Goal: Information Seeking & Learning: Learn about a topic

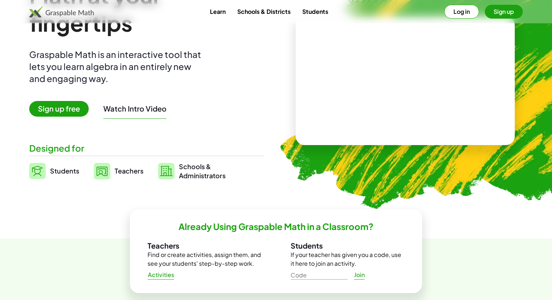
scroll to position [100, 0]
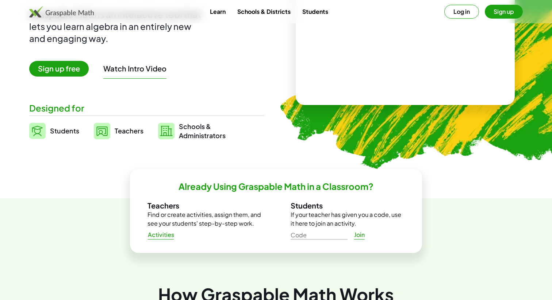
click at [67, 129] on span "Students" at bounding box center [64, 131] width 29 height 8
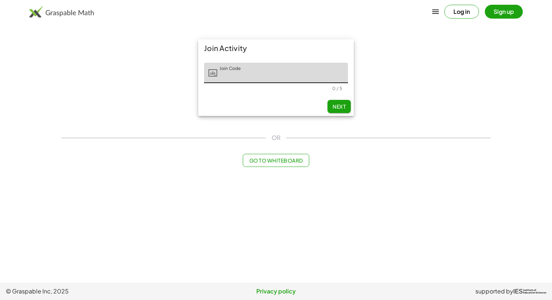
click at [457, 12] on button "Log in" at bounding box center [461, 12] width 35 height 14
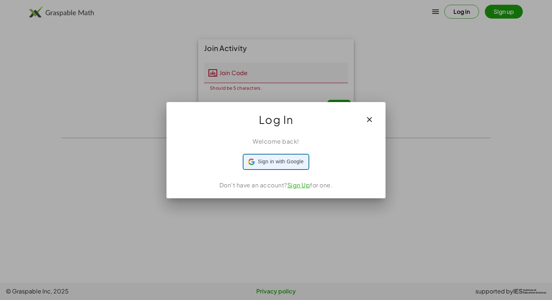
click at [278, 163] on span "Sign in with Google" at bounding box center [281, 162] width 46 height 8
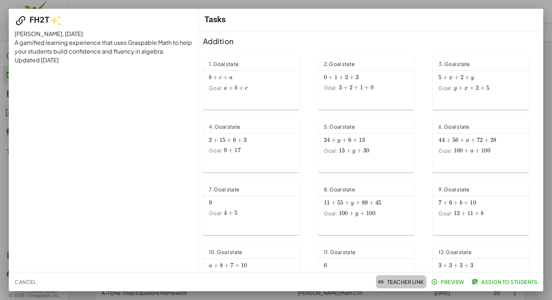
click at [392, 282] on span "Teacher Link" at bounding box center [401, 282] width 45 height 7
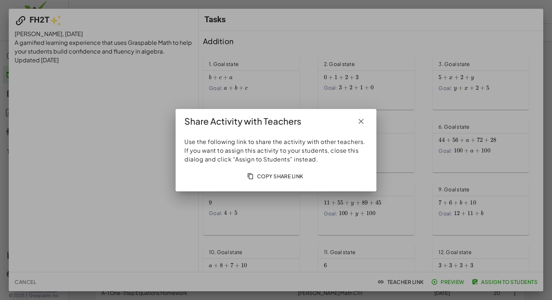
click at [361, 120] on icon "button" at bounding box center [360, 121] width 9 height 9
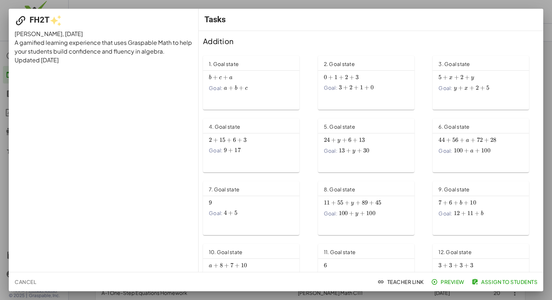
click at [502, 279] on span "Assign to Students" at bounding box center [505, 282] width 64 height 7
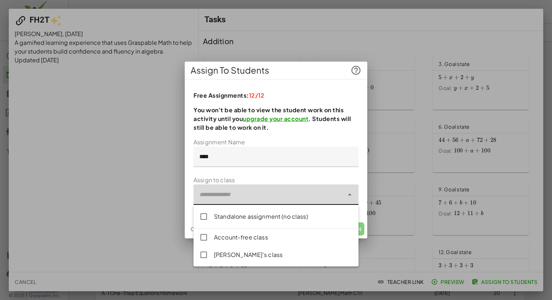
click at [349, 195] on icon at bounding box center [349, 194] width 9 height 9
click at [360, 155] on div "Free Assignments: 12/12 You won't be able to view the student work on this acti…" at bounding box center [276, 152] width 182 height 134
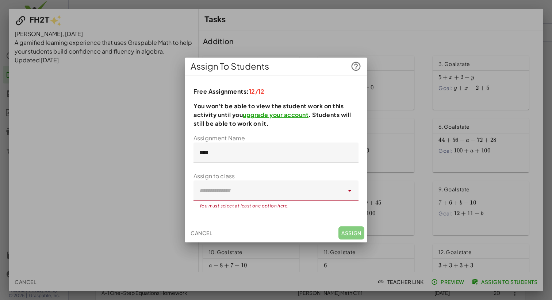
click at [197, 236] on span "Cancel" at bounding box center [201, 233] width 22 height 7
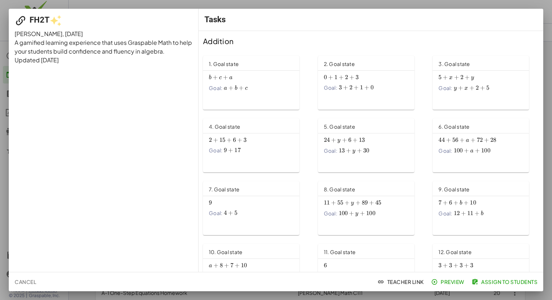
click at [547, 23] on div at bounding box center [276, 150] width 552 height 300
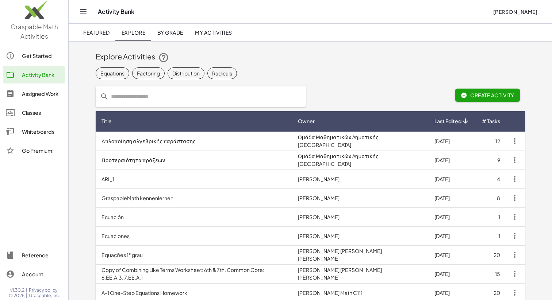
click at [33, 93] on div "Assigned Work" at bounding box center [42, 93] width 40 height 9
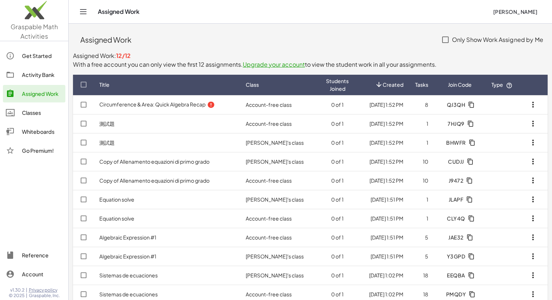
click at [36, 78] on div "Activity Bank" at bounding box center [42, 74] width 40 height 9
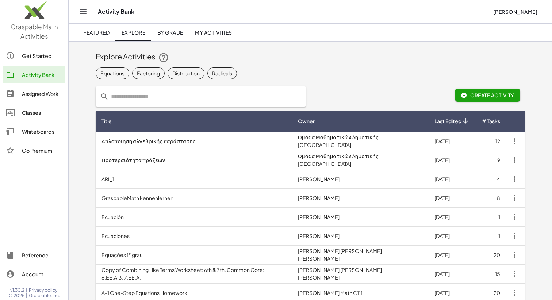
click at [499, 97] on span "Create Activity" at bounding box center [487, 95] width 54 height 7
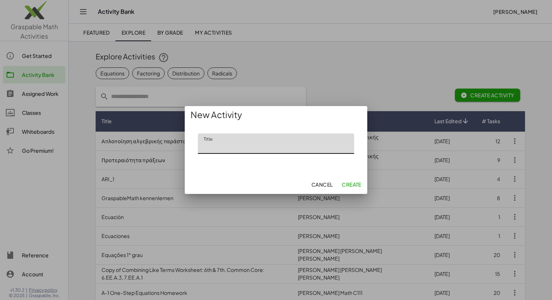
click at [322, 186] on span "Cancel" at bounding box center [322, 184] width 22 height 7
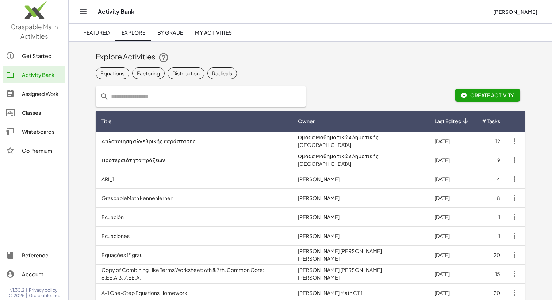
click at [85, 30] on span "Featured" at bounding box center [96, 32] width 26 height 7
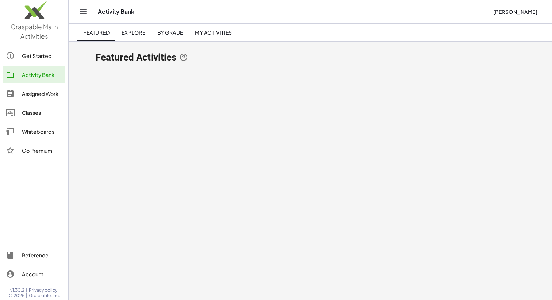
click at [132, 31] on span "Explore" at bounding box center [133, 32] width 24 height 7
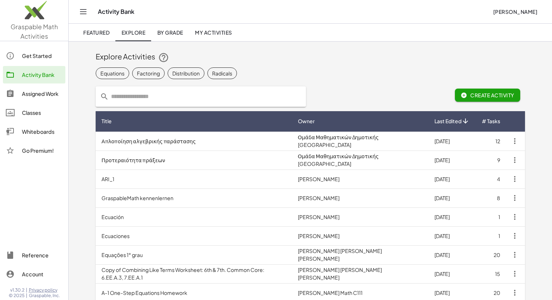
click at [121, 96] on input "text" at bounding box center [205, 96] width 193 height 20
type input "*********"
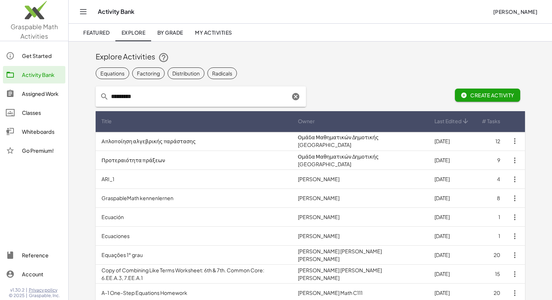
click at [215, 27] on link "My Activities" at bounding box center [213, 33] width 49 height 18
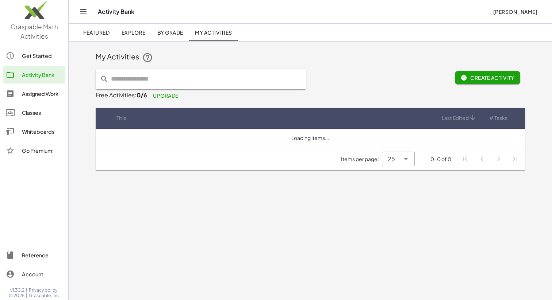
click at [498, 77] on span "Create Activity" at bounding box center [487, 77] width 54 height 7
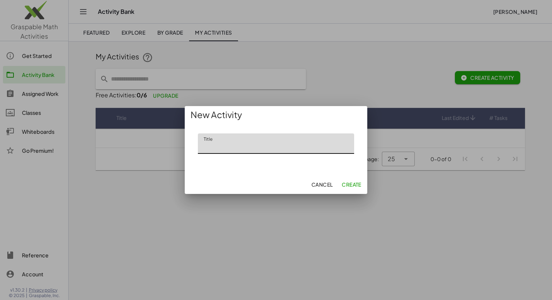
click at [322, 184] on span "Cancel" at bounding box center [322, 184] width 22 height 7
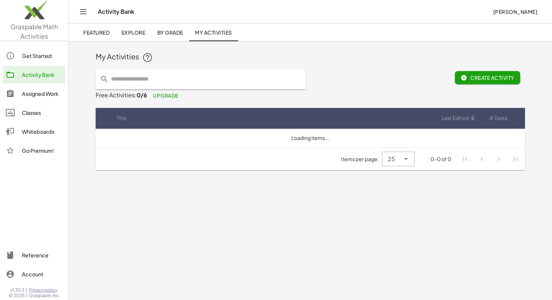
click at [515, 9] on span "Zach Rozycki" at bounding box center [514, 11] width 45 height 7
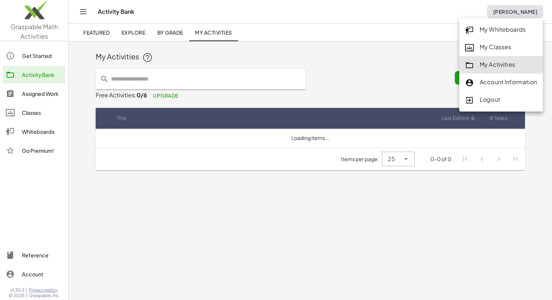
click at [500, 84] on div "Account Information" at bounding box center [501, 82] width 72 height 9
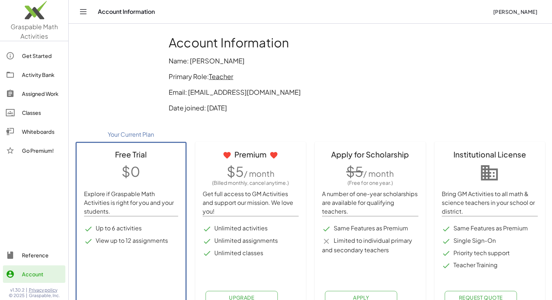
click at [35, 76] on div "Activity Bank" at bounding box center [42, 74] width 40 height 9
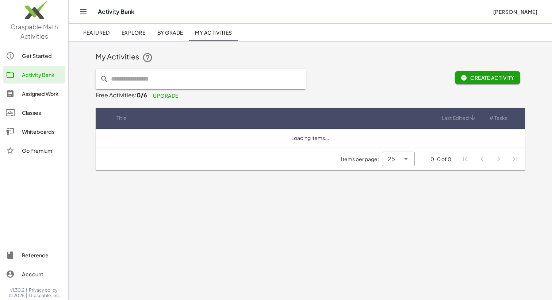
click at [39, 94] on div "Assigned Work" at bounding box center [42, 93] width 40 height 9
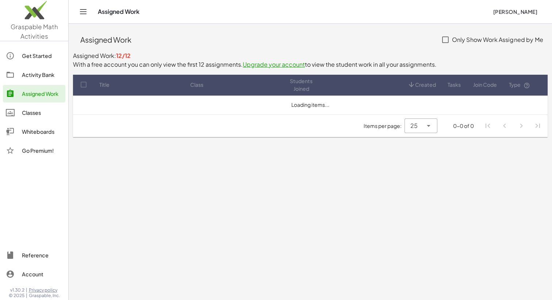
click at [39, 67] on link "Activity Bank" at bounding box center [34, 75] width 62 height 18
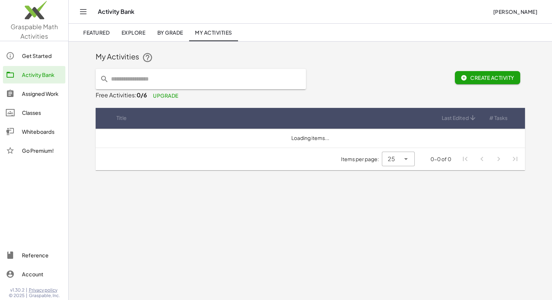
click at [173, 36] on link "By Grade" at bounding box center [170, 33] width 38 height 18
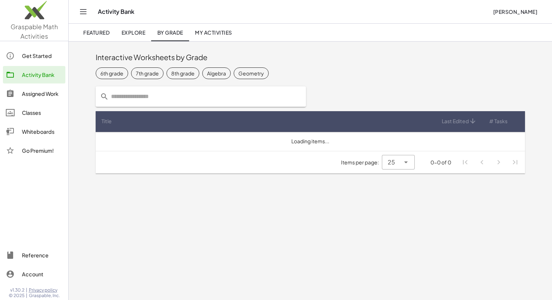
click at [93, 32] on span "Featured" at bounding box center [96, 32] width 26 height 7
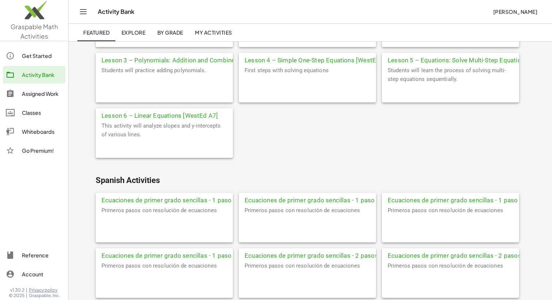
scroll to position [2344, 0]
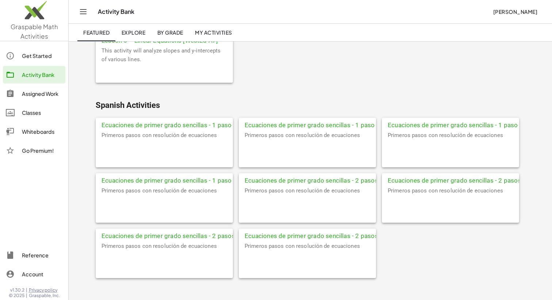
click at [125, 31] on span "Explore" at bounding box center [133, 32] width 24 height 7
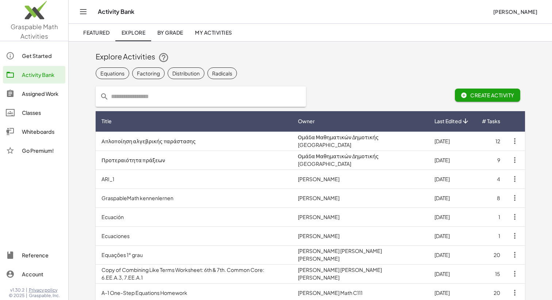
click at [171, 31] on span "By Grade" at bounding box center [170, 32] width 26 height 7
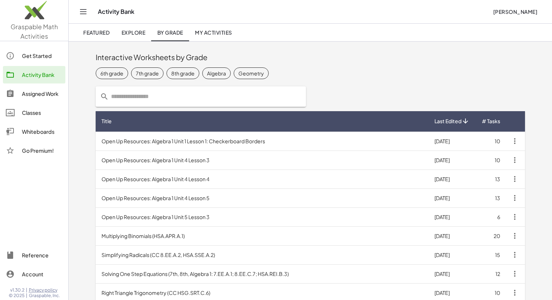
click at [212, 33] on span "My Activities" at bounding box center [213, 32] width 37 height 7
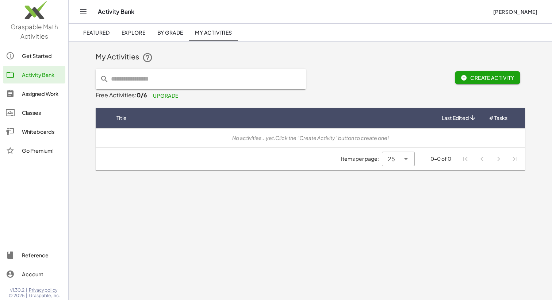
click at [95, 30] on span "Featured" at bounding box center [96, 32] width 26 height 7
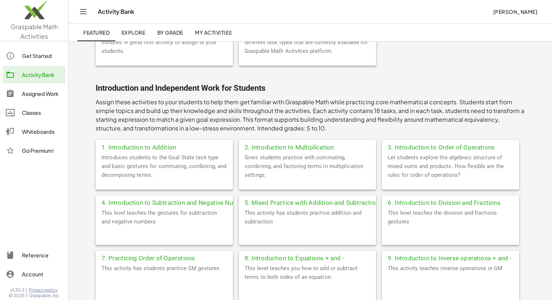
scroll to position [86, 0]
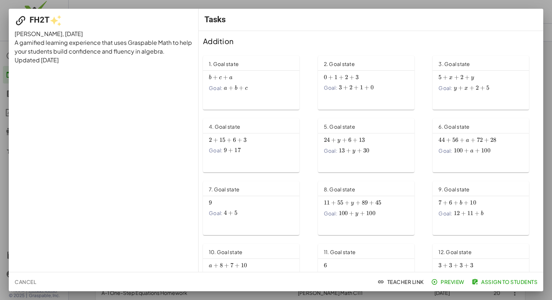
click at [450, 282] on span "Preview" at bounding box center [448, 282] width 32 height 7
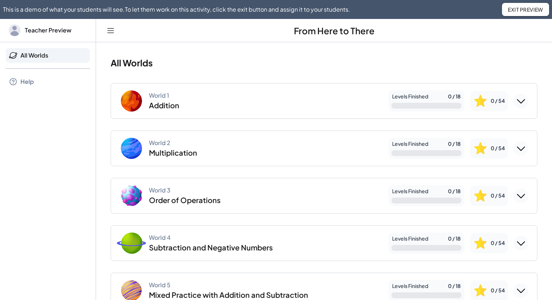
click at [167, 97] on div "World 1" at bounding box center [159, 95] width 20 height 7
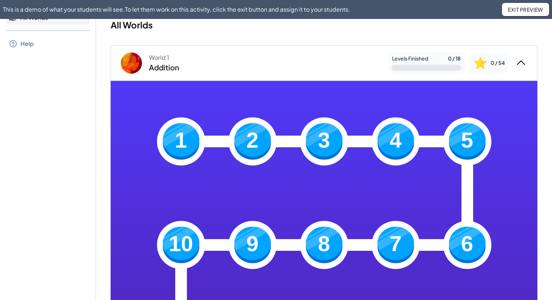
scroll to position [47, 0]
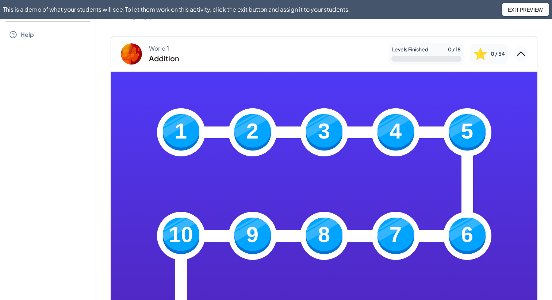
click at [182, 123] on img at bounding box center [181, 132] width 36 height 36
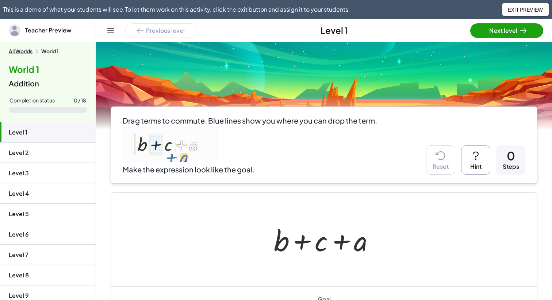
click at [478, 162] on button "Hint" at bounding box center [475, 160] width 29 height 29
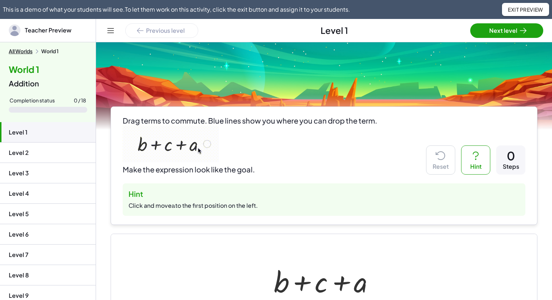
click at [477, 163] on button "Hint" at bounding box center [475, 160] width 29 height 29
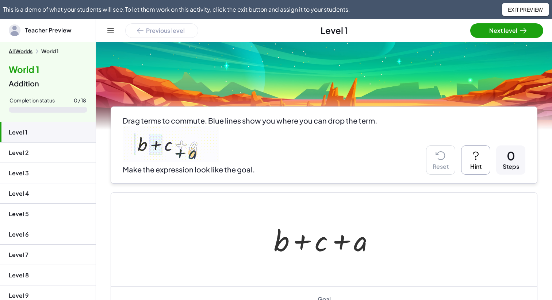
click at [481, 167] on button "Hint" at bounding box center [475, 160] width 29 height 29
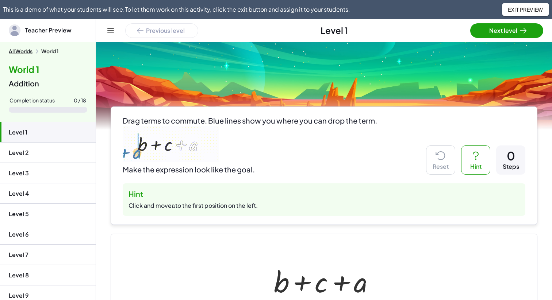
click at [483, 166] on button "Hint" at bounding box center [475, 160] width 29 height 29
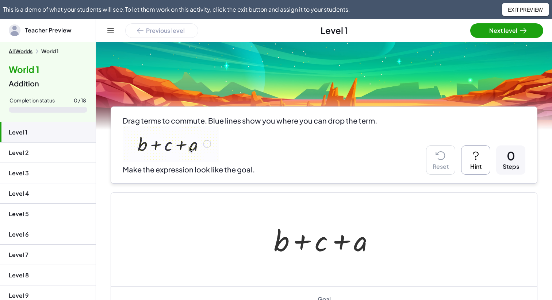
click at [479, 168] on button "Hint" at bounding box center [475, 160] width 29 height 29
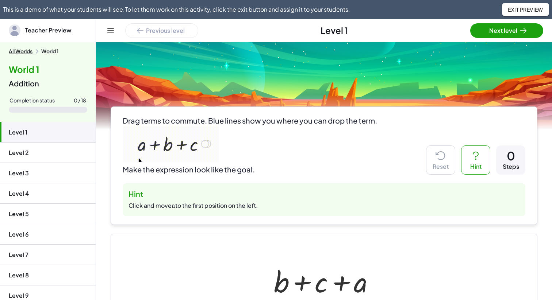
click at [478, 169] on button "Hint" at bounding box center [475, 160] width 29 height 29
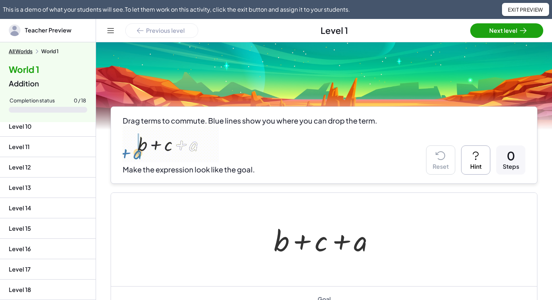
click at [519, 28] on icon at bounding box center [522, 30] width 9 height 9
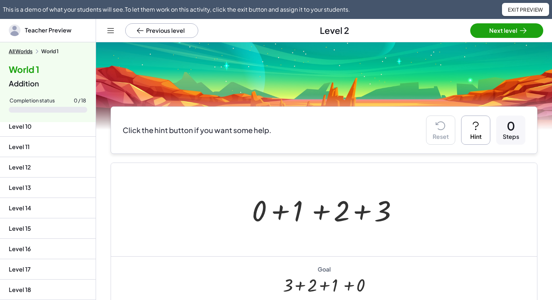
click at [516, 34] on button "Next level" at bounding box center [506, 30] width 73 height 15
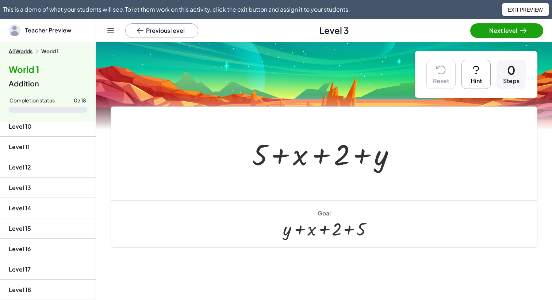
click at [520, 32] on icon at bounding box center [522, 30] width 9 height 9
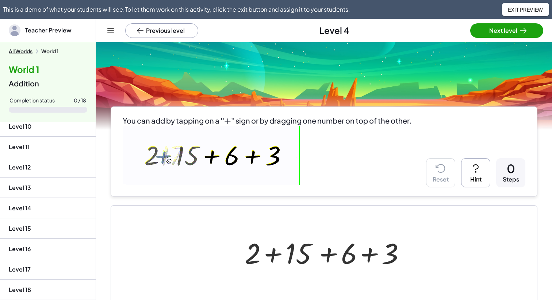
click at [518, 34] on icon at bounding box center [522, 30] width 9 height 9
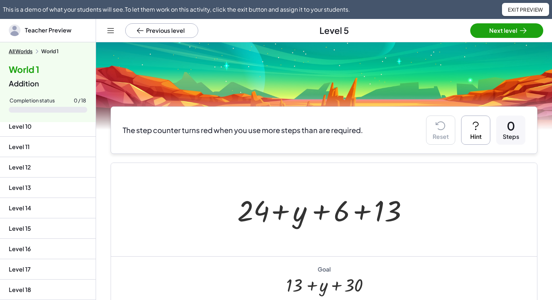
click at [524, 26] on icon at bounding box center [522, 30] width 9 height 9
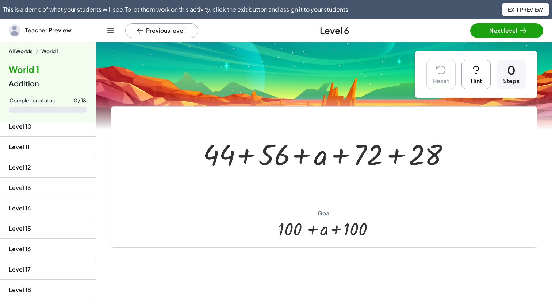
click at [512, 30] on button "Next level" at bounding box center [506, 30] width 73 height 15
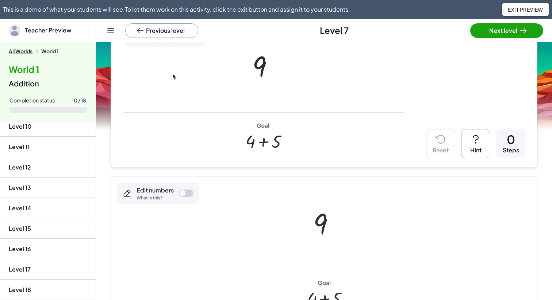
scroll to position [220, 0]
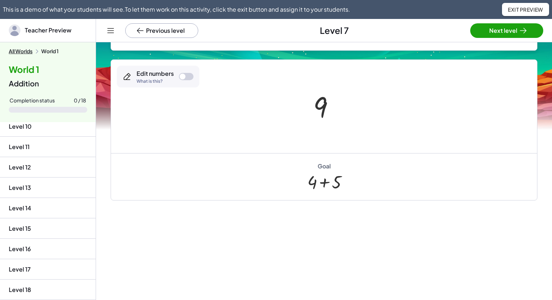
click at [185, 75] on div at bounding box center [182, 77] width 6 height 6
click at [109, 30] on icon at bounding box center [110, 30] width 9 height 9
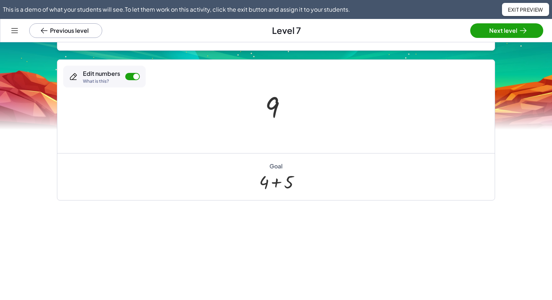
click at [132, 76] on div at bounding box center [132, 76] width 15 height 7
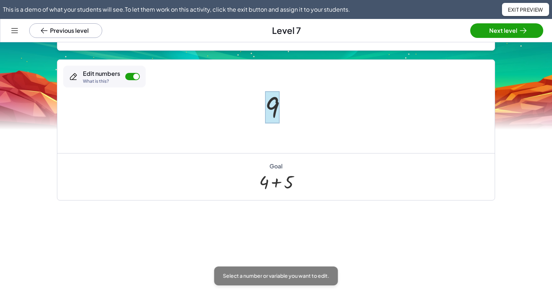
click at [275, 114] on div at bounding box center [272, 107] width 15 height 32
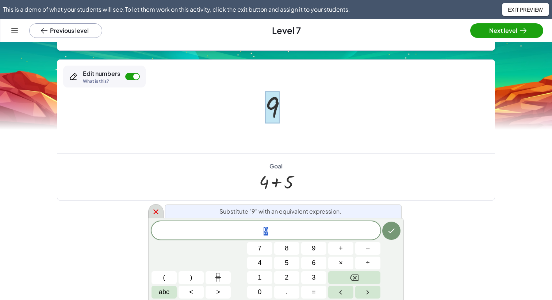
click at [155, 212] on icon at bounding box center [155, 211] width 5 height 5
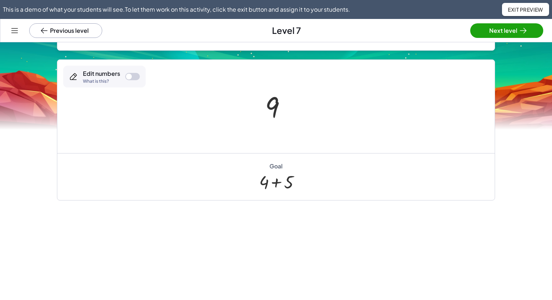
click at [129, 77] on div at bounding box center [129, 77] width 6 height 6
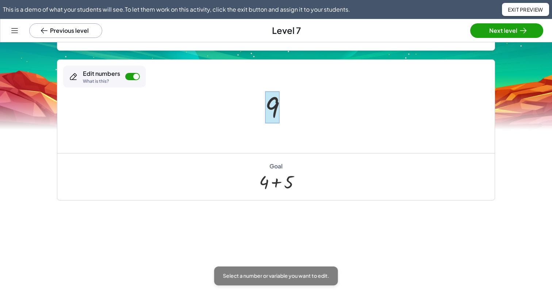
click at [271, 103] on div at bounding box center [272, 107] width 15 height 32
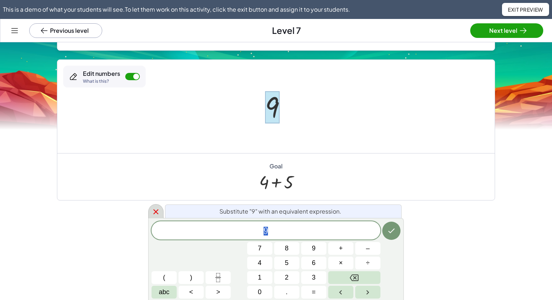
click at [155, 214] on icon at bounding box center [155, 212] width 9 height 9
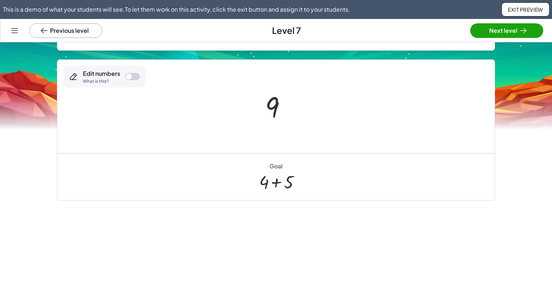
click at [132, 75] on div at bounding box center [132, 76] width 15 height 7
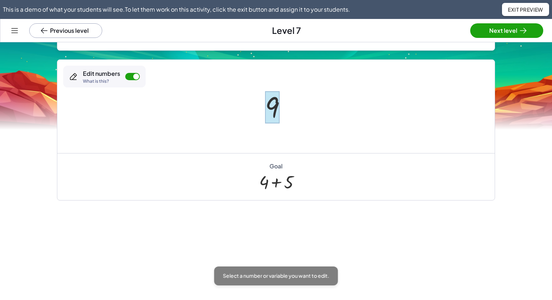
click at [271, 106] on div at bounding box center [272, 107] width 15 height 32
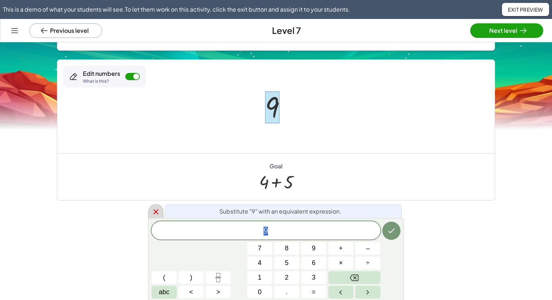
click at [158, 213] on icon at bounding box center [155, 212] width 9 height 9
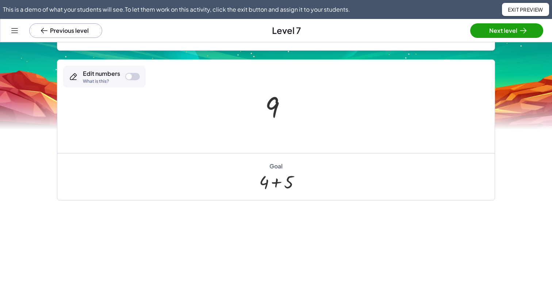
click at [132, 79] on div at bounding box center [132, 76] width 15 height 7
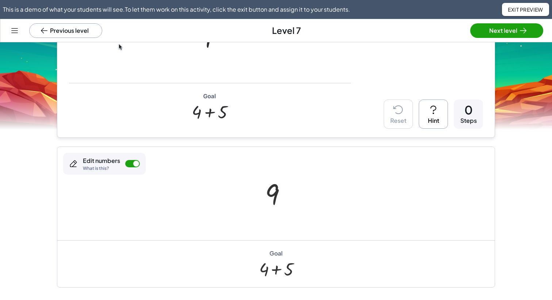
scroll to position [150, 0]
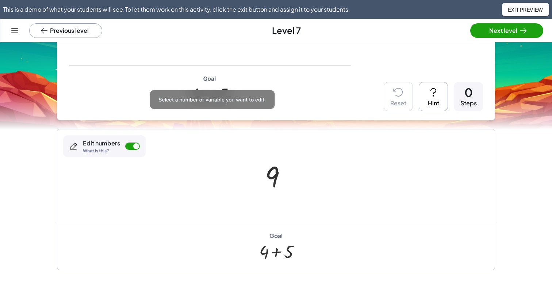
click at [129, 148] on div at bounding box center [132, 146] width 15 height 7
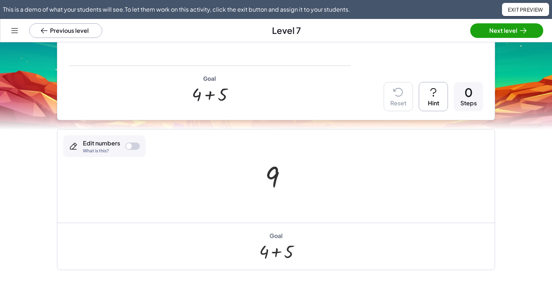
click at [129, 148] on div at bounding box center [129, 146] width 6 height 6
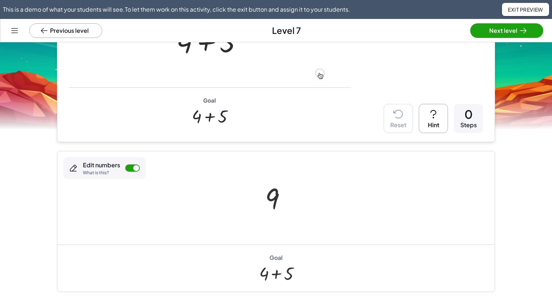
scroll to position [134, 0]
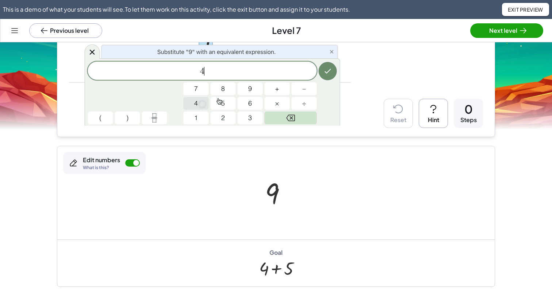
click at [131, 164] on div at bounding box center [132, 162] width 15 height 7
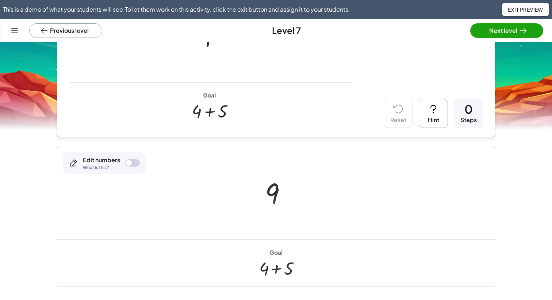
click at [131, 164] on div at bounding box center [129, 163] width 6 height 6
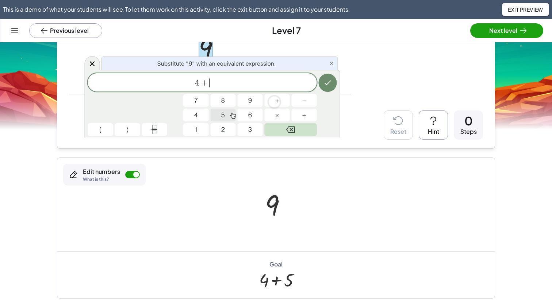
scroll to position [160, 0]
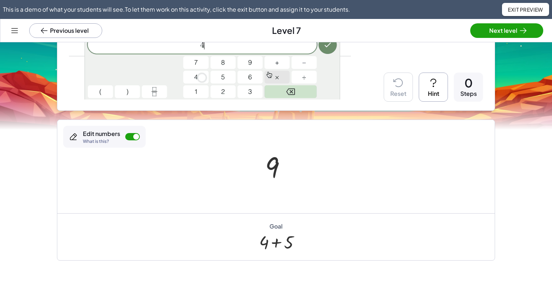
click at [130, 138] on div at bounding box center [132, 136] width 15 height 7
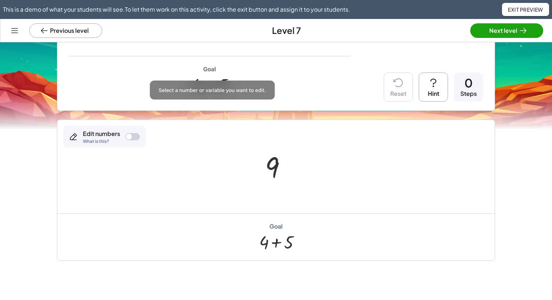
click at [130, 138] on div at bounding box center [129, 137] width 6 height 6
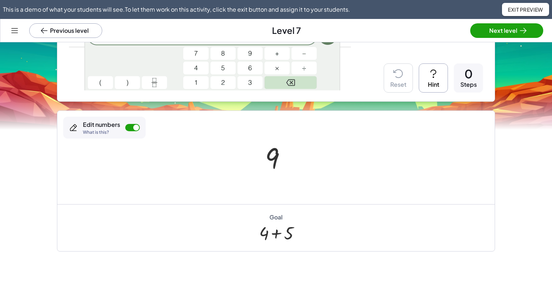
scroll to position [220, 0]
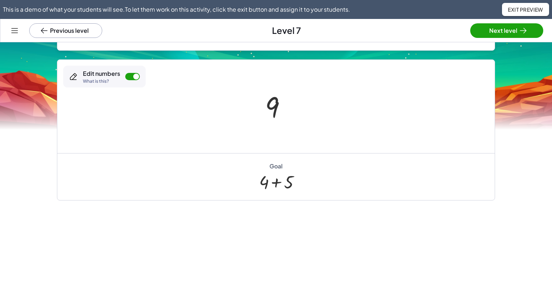
click at [130, 76] on div at bounding box center [132, 76] width 15 height 7
click at [131, 77] on div at bounding box center [129, 77] width 6 height 6
click at [133, 78] on div at bounding box center [132, 76] width 15 height 7
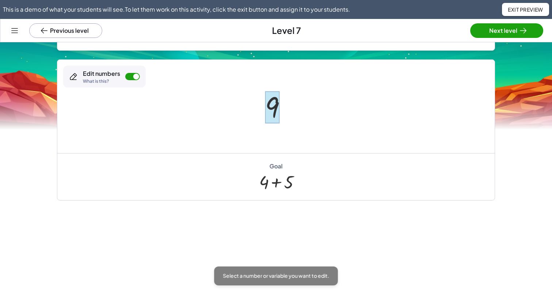
click at [275, 110] on div at bounding box center [272, 107] width 15 height 32
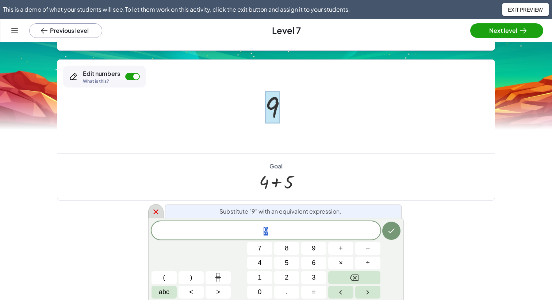
click at [155, 212] on icon at bounding box center [155, 211] width 5 height 5
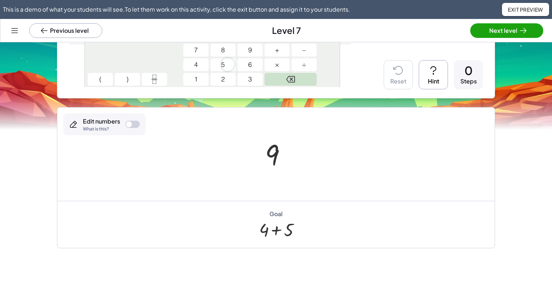
scroll to position [162, 0]
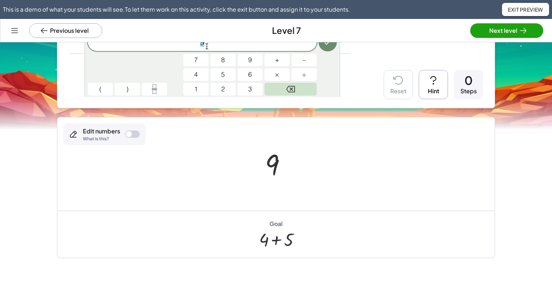
click at [135, 132] on div at bounding box center [132, 134] width 15 height 7
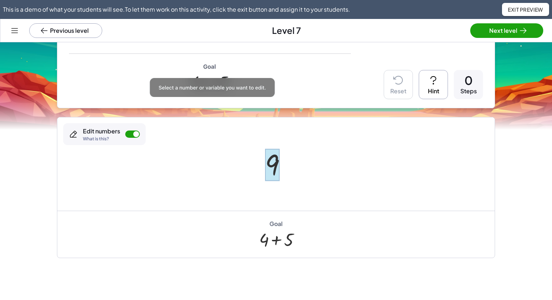
click at [277, 168] on div at bounding box center [272, 165] width 15 height 32
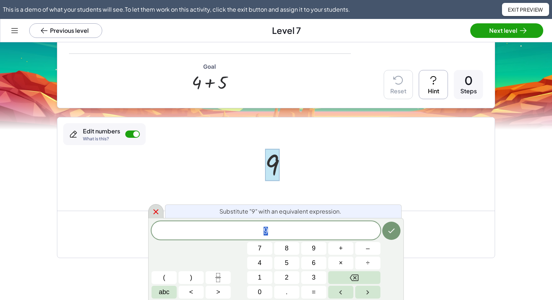
click at [155, 214] on icon at bounding box center [155, 212] width 9 height 9
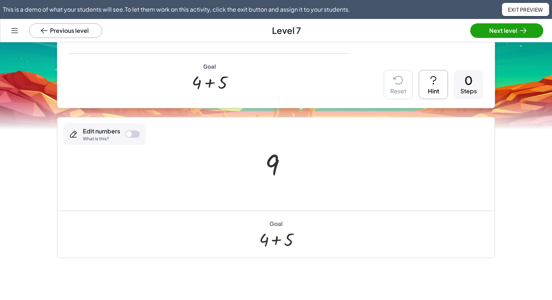
click at [133, 135] on div at bounding box center [132, 134] width 15 height 7
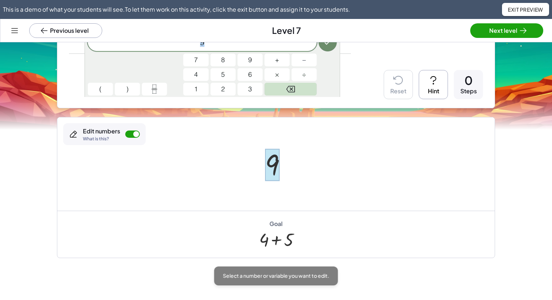
click at [271, 171] on div at bounding box center [272, 165] width 15 height 32
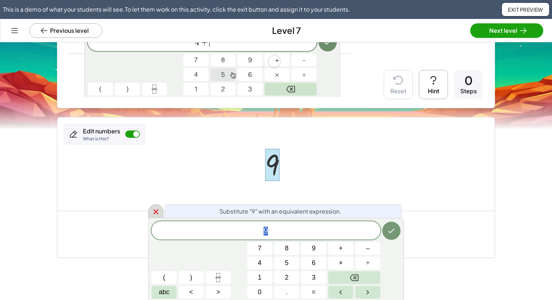
click at [155, 209] on icon at bounding box center [155, 212] width 9 height 9
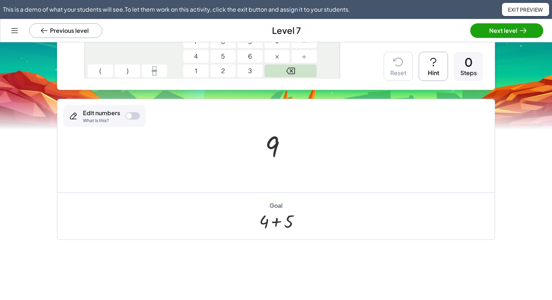
scroll to position [169, 0]
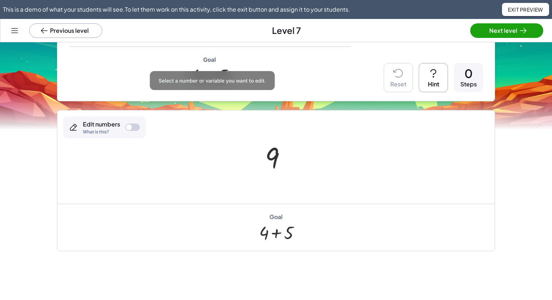
click at [132, 128] on div at bounding box center [132, 127] width 15 height 7
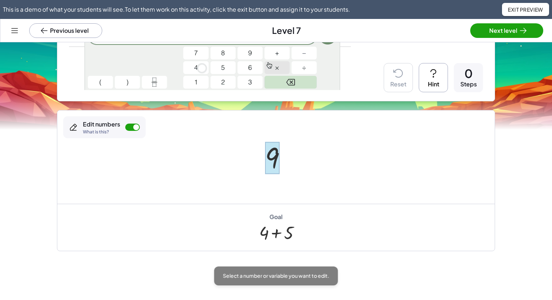
click at [274, 162] on div at bounding box center [272, 158] width 15 height 32
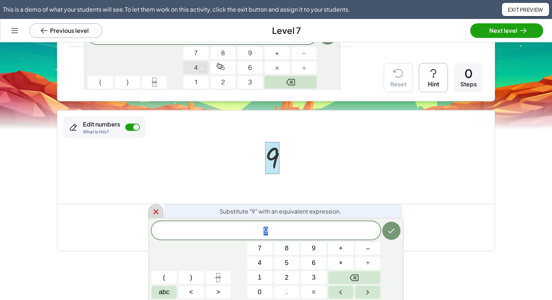
click at [156, 210] on icon at bounding box center [155, 212] width 9 height 9
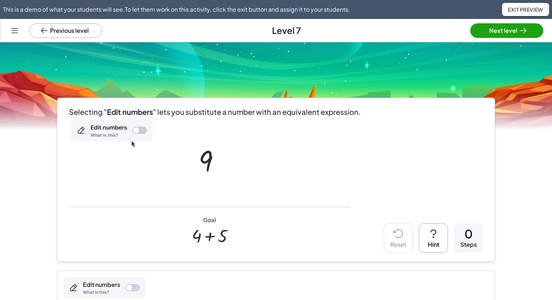
scroll to position [0, 0]
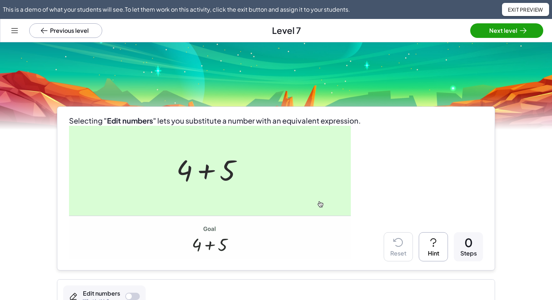
click at [15, 26] on icon at bounding box center [14, 30] width 9 height 9
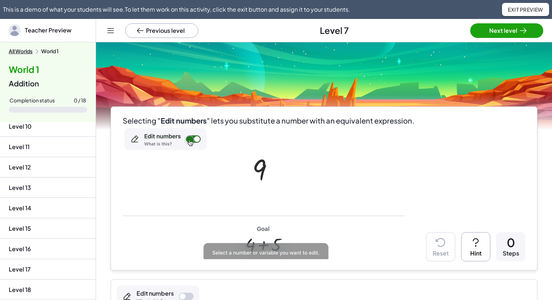
click at [107, 33] on icon at bounding box center [110, 30] width 9 height 9
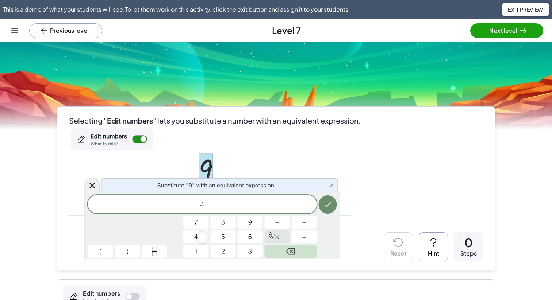
click at [16, 31] on icon at bounding box center [14, 30] width 9 height 9
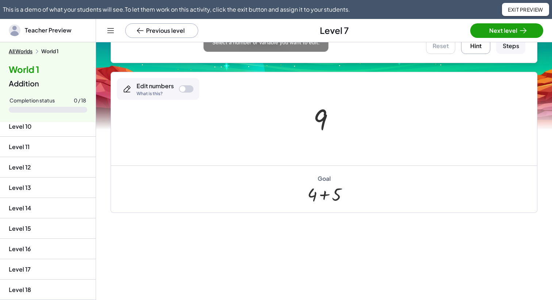
scroll to position [220, 0]
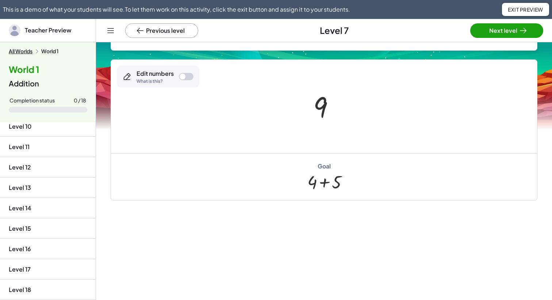
click at [184, 73] on div at bounding box center [186, 76] width 15 height 7
click at [183, 77] on div at bounding box center [186, 76] width 15 height 7
click at [183, 77] on div at bounding box center [182, 77] width 6 height 6
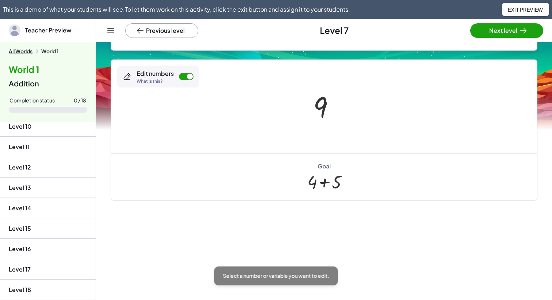
click at [185, 75] on div at bounding box center [186, 76] width 15 height 7
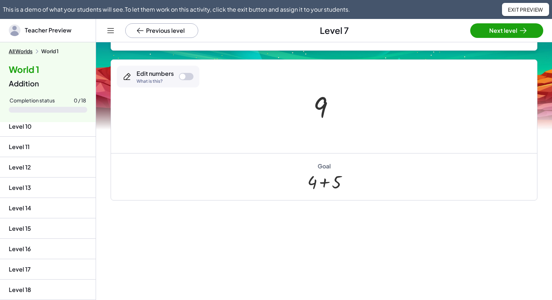
click at [184, 78] on div at bounding box center [186, 76] width 15 height 7
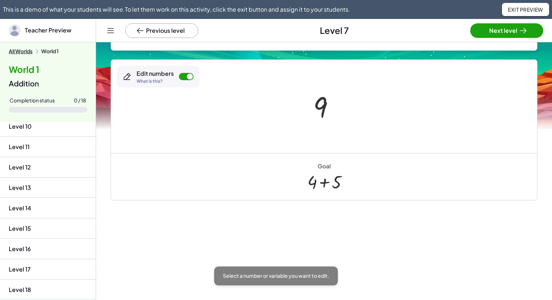
click at [184, 78] on div at bounding box center [186, 76] width 15 height 7
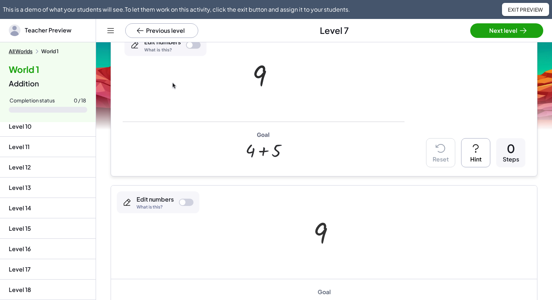
scroll to position [0, 0]
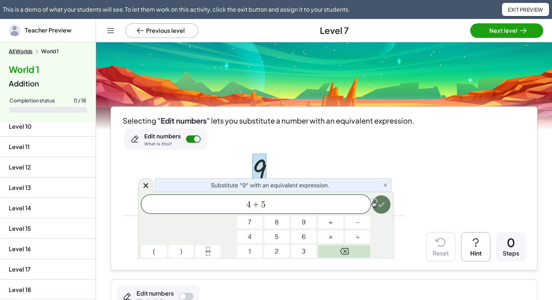
click at [108, 29] on icon at bounding box center [110, 30] width 9 height 9
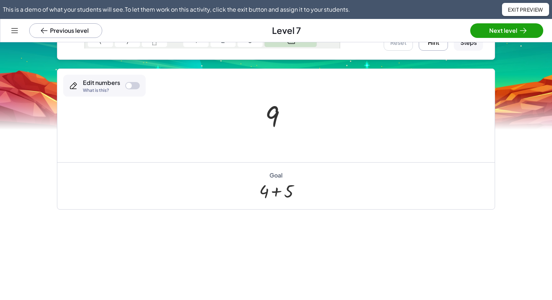
scroll to position [220, 0]
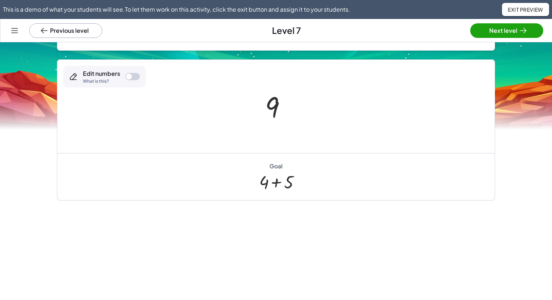
click at [274, 107] on div at bounding box center [278, 107] width 35 height 36
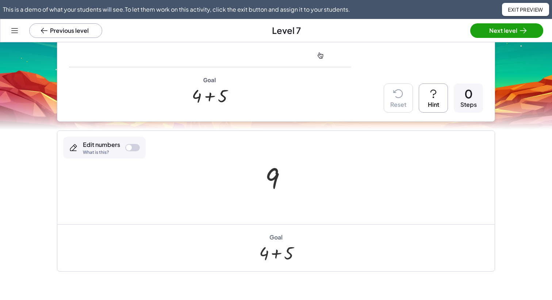
scroll to position [130, 0]
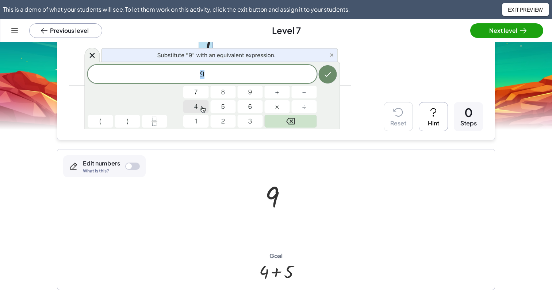
click at [129, 167] on div at bounding box center [129, 166] width 6 height 6
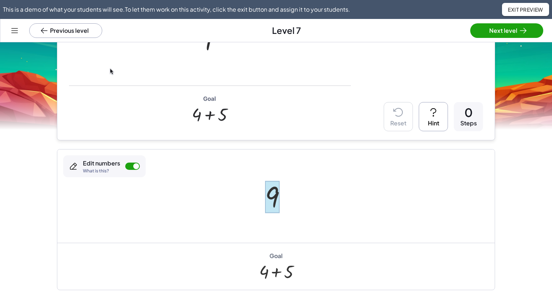
click at [272, 199] on div at bounding box center [272, 197] width 15 height 32
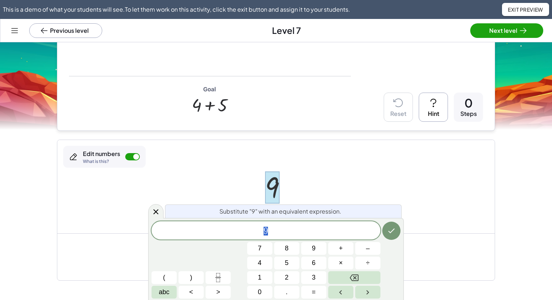
scroll to position [144, 0]
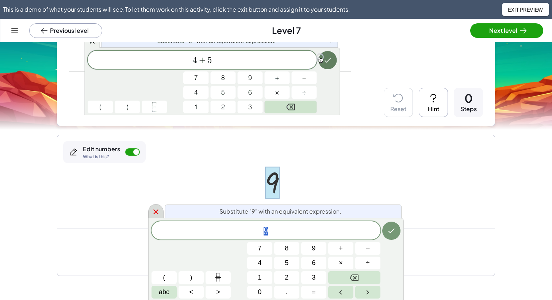
click at [158, 213] on icon at bounding box center [155, 212] width 9 height 9
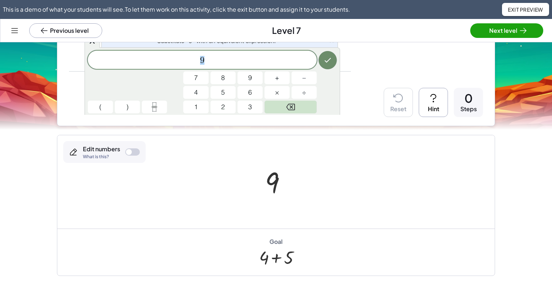
scroll to position [130, 0]
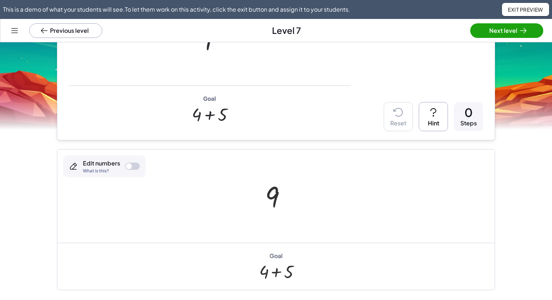
click at [131, 168] on div at bounding box center [129, 166] width 6 height 6
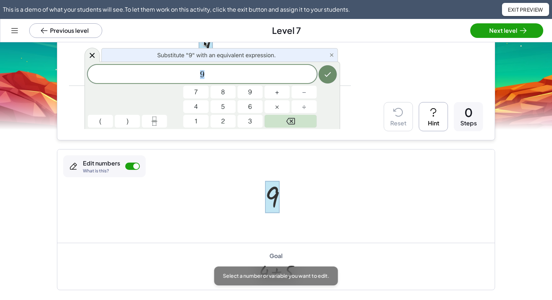
click at [272, 193] on div at bounding box center [272, 197] width 15 height 32
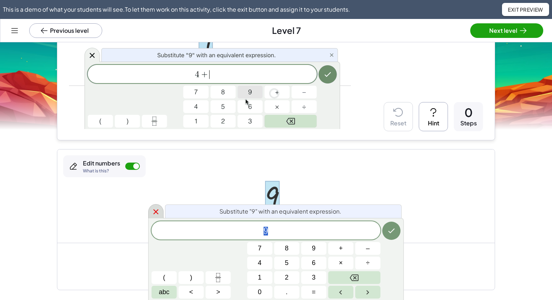
click at [154, 213] on icon at bounding box center [155, 211] width 5 height 5
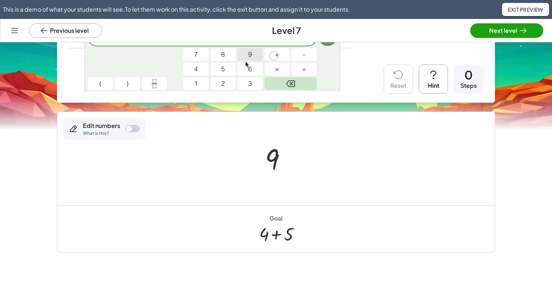
scroll to position [163, 0]
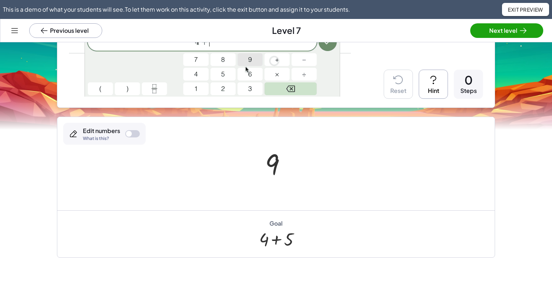
click at [133, 132] on div at bounding box center [132, 133] width 15 height 7
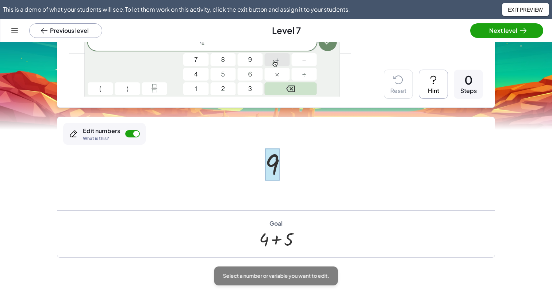
click at [272, 165] on div at bounding box center [272, 164] width 15 height 32
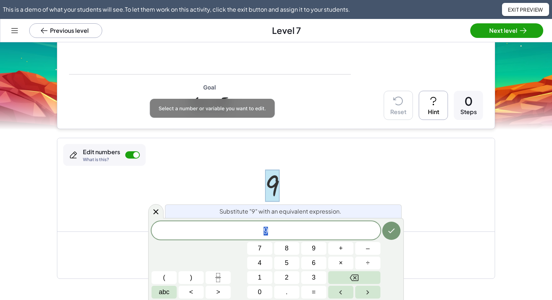
scroll to position [134, 0]
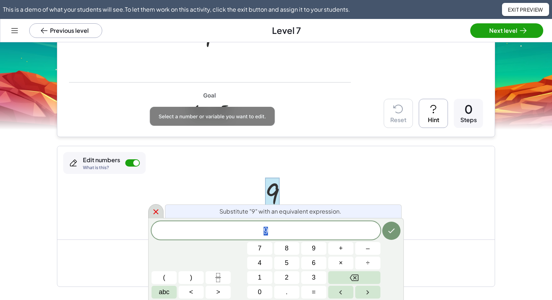
click at [155, 208] on icon at bounding box center [155, 212] width 9 height 9
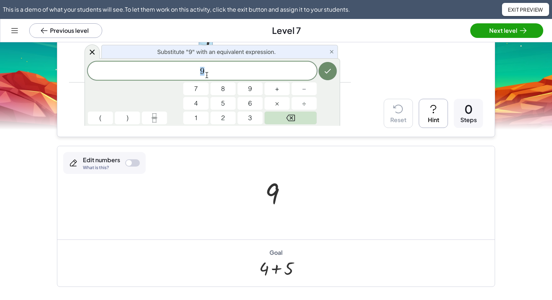
scroll to position [108, 0]
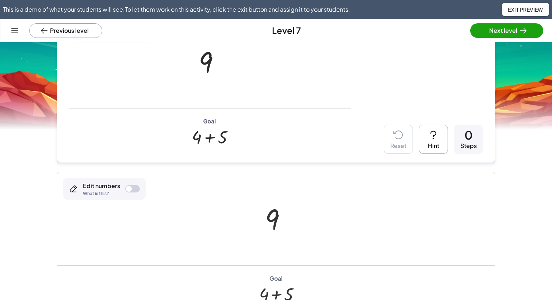
click at [131, 189] on div at bounding box center [132, 188] width 15 height 7
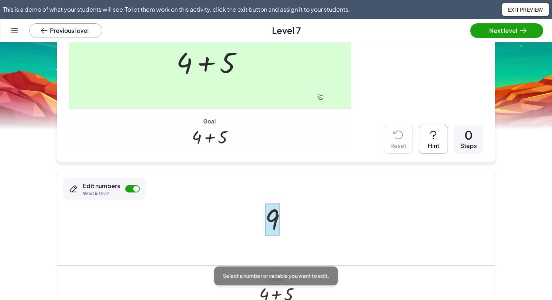
click at [276, 218] on div at bounding box center [272, 220] width 15 height 32
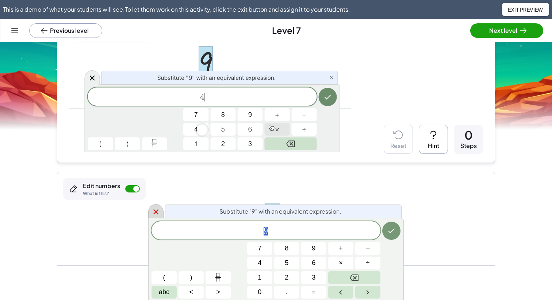
click at [157, 211] on icon at bounding box center [155, 212] width 9 height 9
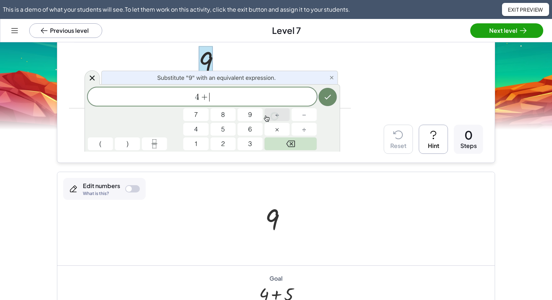
click at [134, 191] on div at bounding box center [132, 188] width 15 height 7
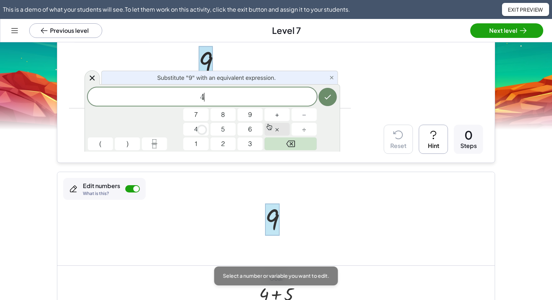
click at [275, 223] on div at bounding box center [272, 220] width 15 height 32
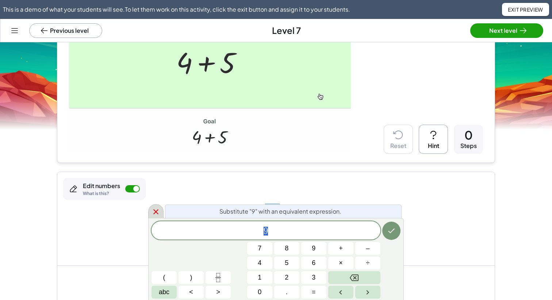
click at [155, 208] on icon at bounding box center [155, 212] width 9 height 9
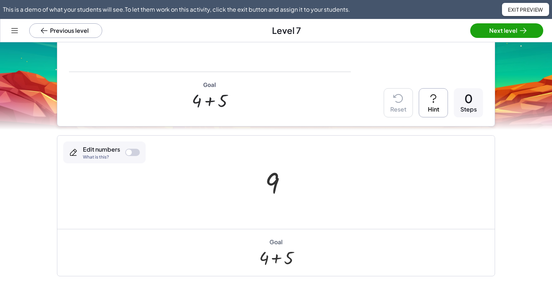
scroll to position [0, 0]
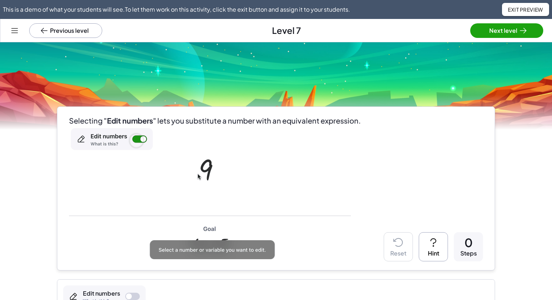
click at [11, 31] on icon at bounding box center [14, 30] width 9 height 9
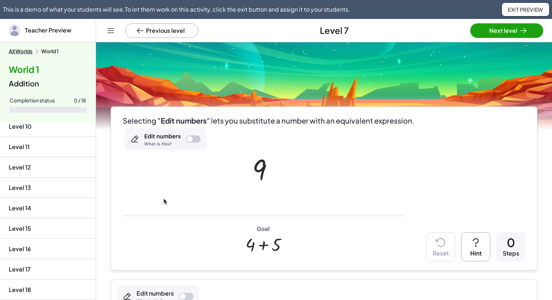
click at [109, 34] on icon at bounding box center [110, 30] width 9 height 9
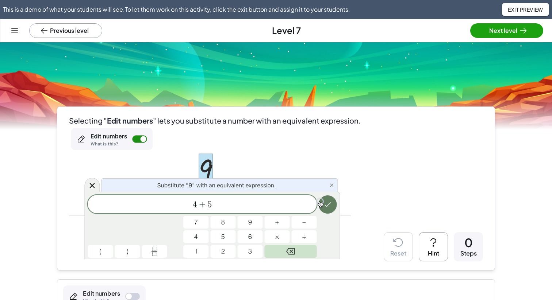
click at [13, 30] on icon at bounding box center [15, 30] width 6 height 4
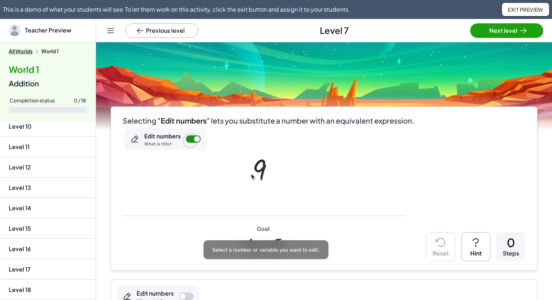
click at [110, 32] on icon at bounding box center [110, 30] width 9 height 9
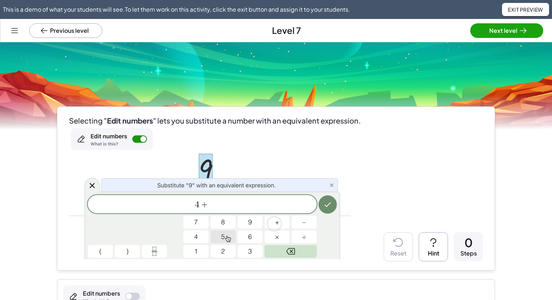
click at [13, 31] on icon at bounding box center [14, 30] width 9 height 9
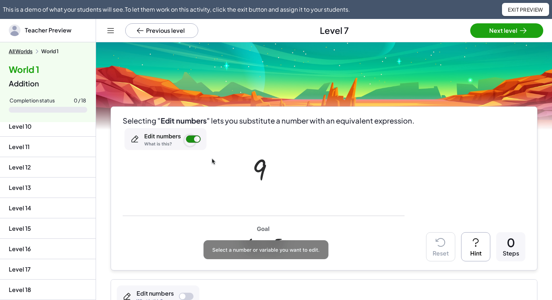
click at [108, 31] on icon at bounding box center [110, 30] width 9 height 9
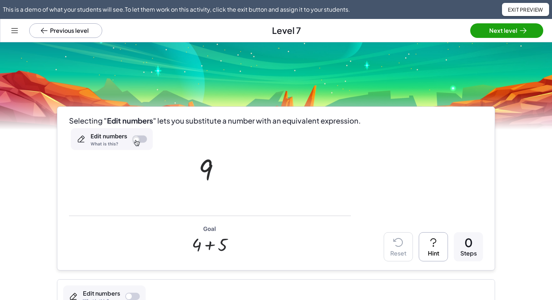
click at [12, 30] on icon at bounding box center [15, 30] width 6 height 4
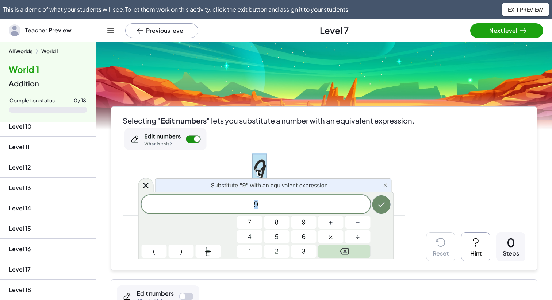
click at [110, 31] on icon at bounding box center [110, 30] width 9 height 9
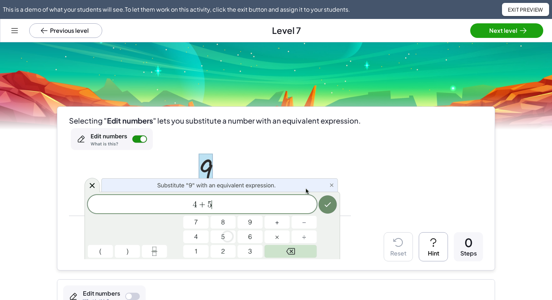
click at [17, 31] on icon at bounding box center [14, 30] width 9 height 9
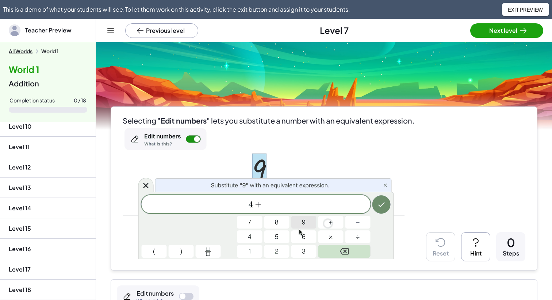
click at [109, 29] on icon at bounding box center [110, 30] width 9 height 9
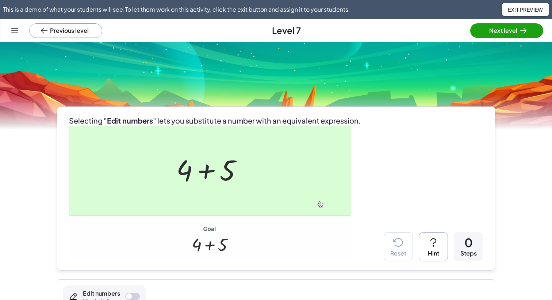
scroll to position [220, 0]
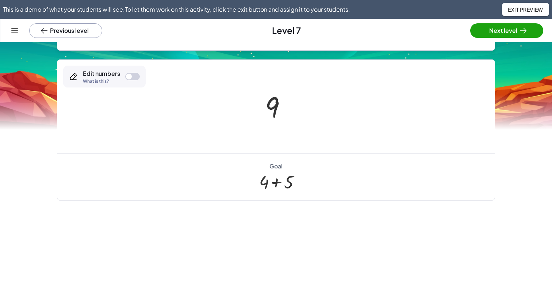
click at [130, 74] on div at bounding box center [129, 77] width 6 height 6
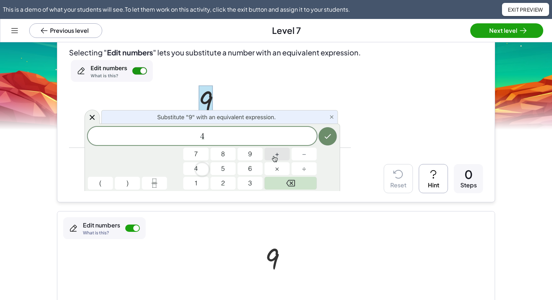
scroll to position [68, 0]
